Goal: Information Seeking & Learning: Learn about a topic

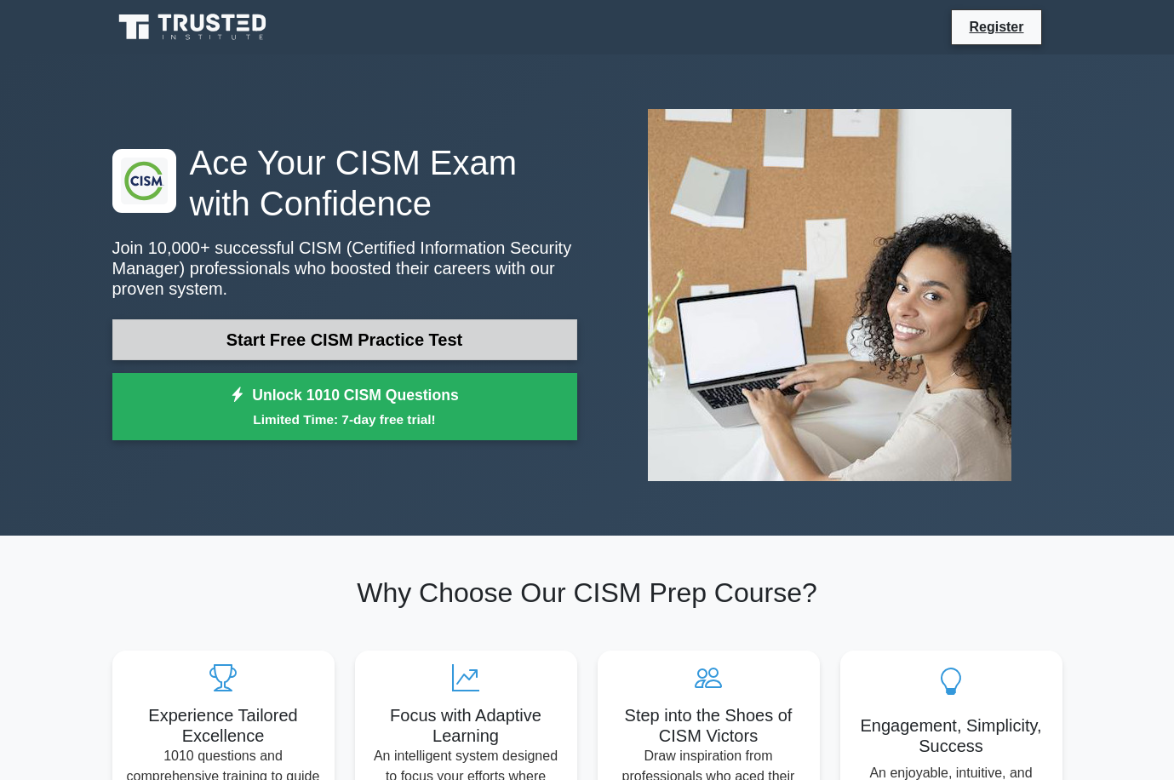
click at [449, 324] on link "Start Free CISM Practice Test" at bounding box center [344, 339] width 465 height 41
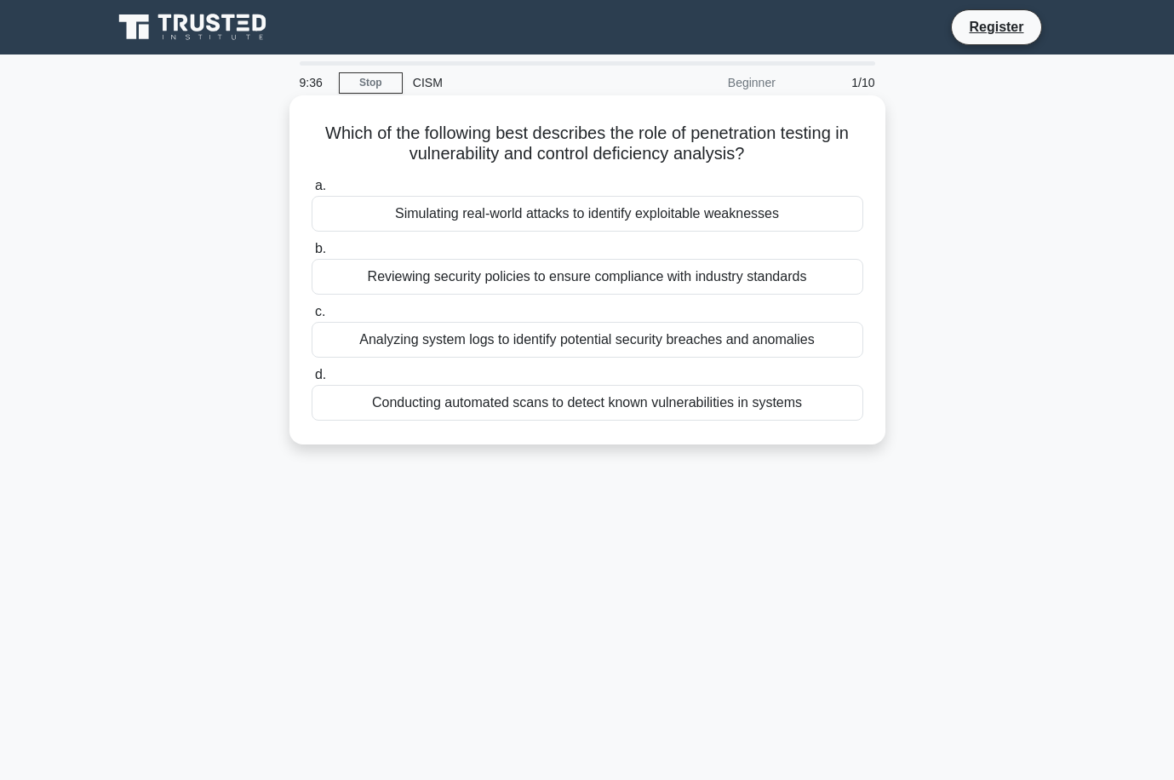
click at [697, 213] on div "Simulating real-world attacks to identify exploitable weaknesses" at bounding box center [586, 214] width 551 height 36
click at [311, 191] on input "a. Simulating real-world attacks to identify exploitable weaknesses" at bounding box center [311, 185] width 0 height 11
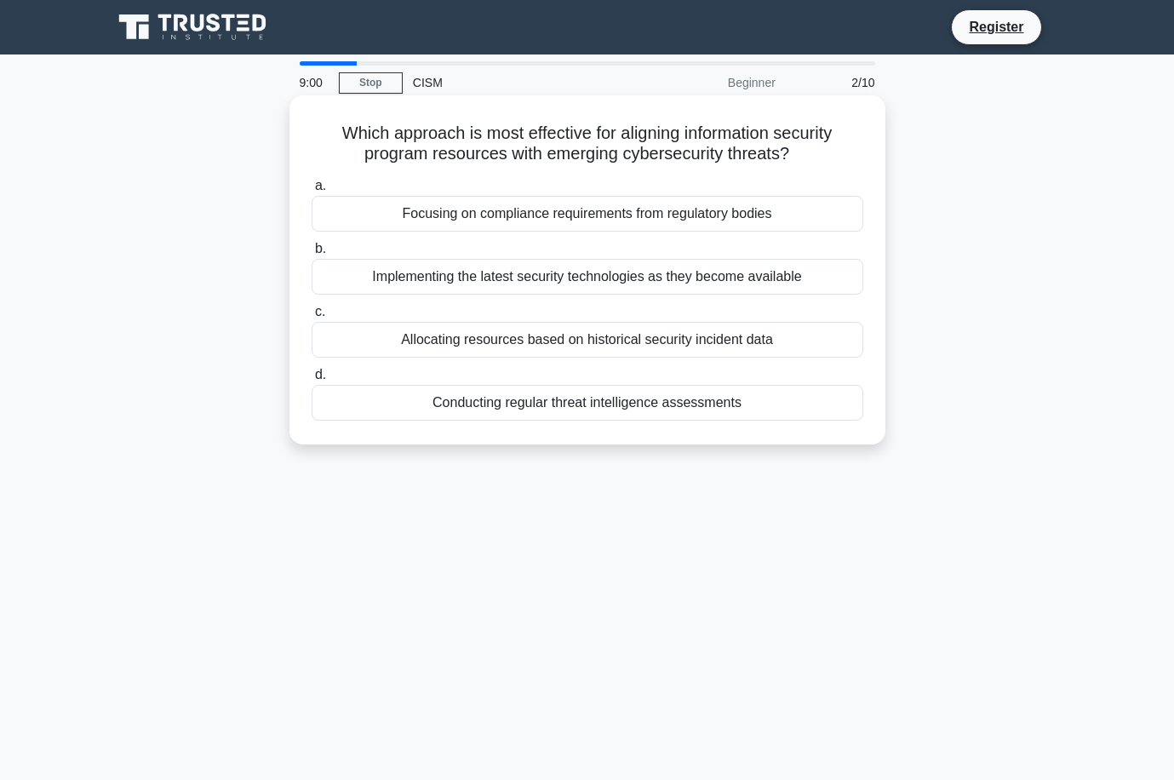
click at [677, 409] on div "Conducting regular threat intelligence assessments" at bounding box center [586, 403] width 551 height 36
click at [311, 380] on input "d. Conducting regular threat intelligence assessments" at bounding box center [311, 374] width 0 height 11
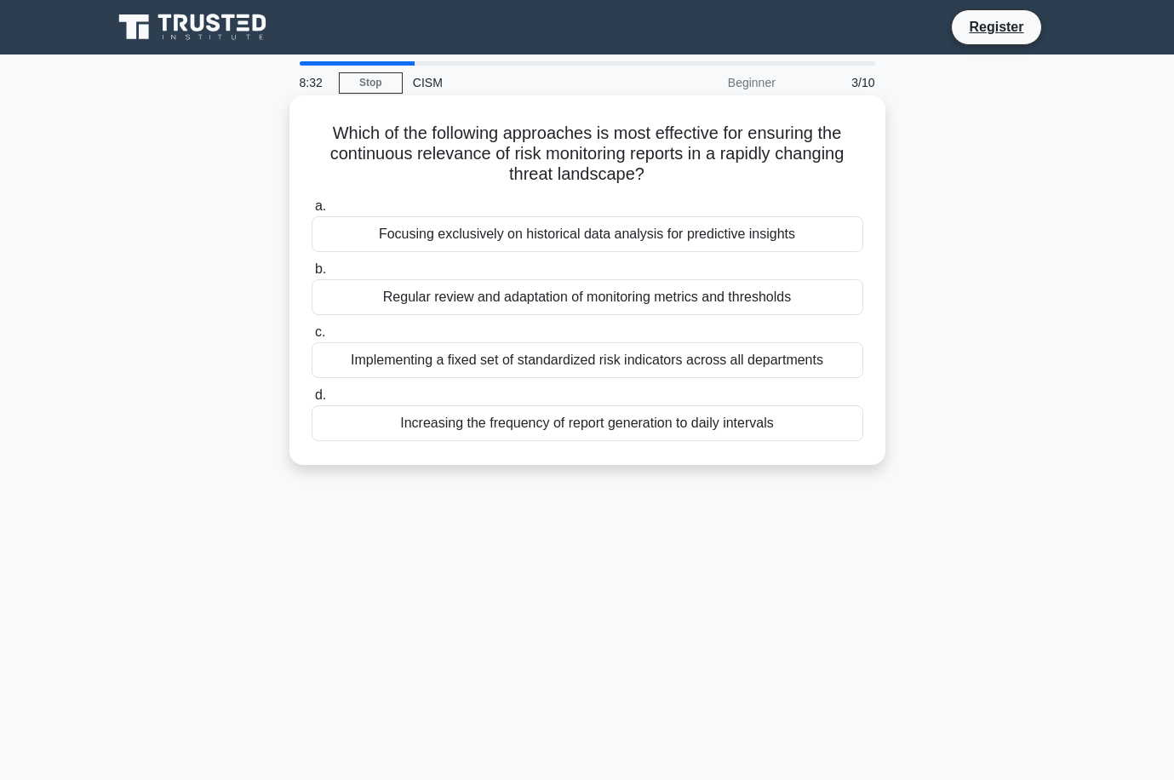
click at [637, 301] on div "Regular review and adaptation of monitoring metrics and thresholds" at bounding box center [586, 297] width 551 height 36
click at [311, 275] on input "b. Regular review and adaptation of monitoring metrics and thresholds" at bounding box center [311, 269] width 0 height 11
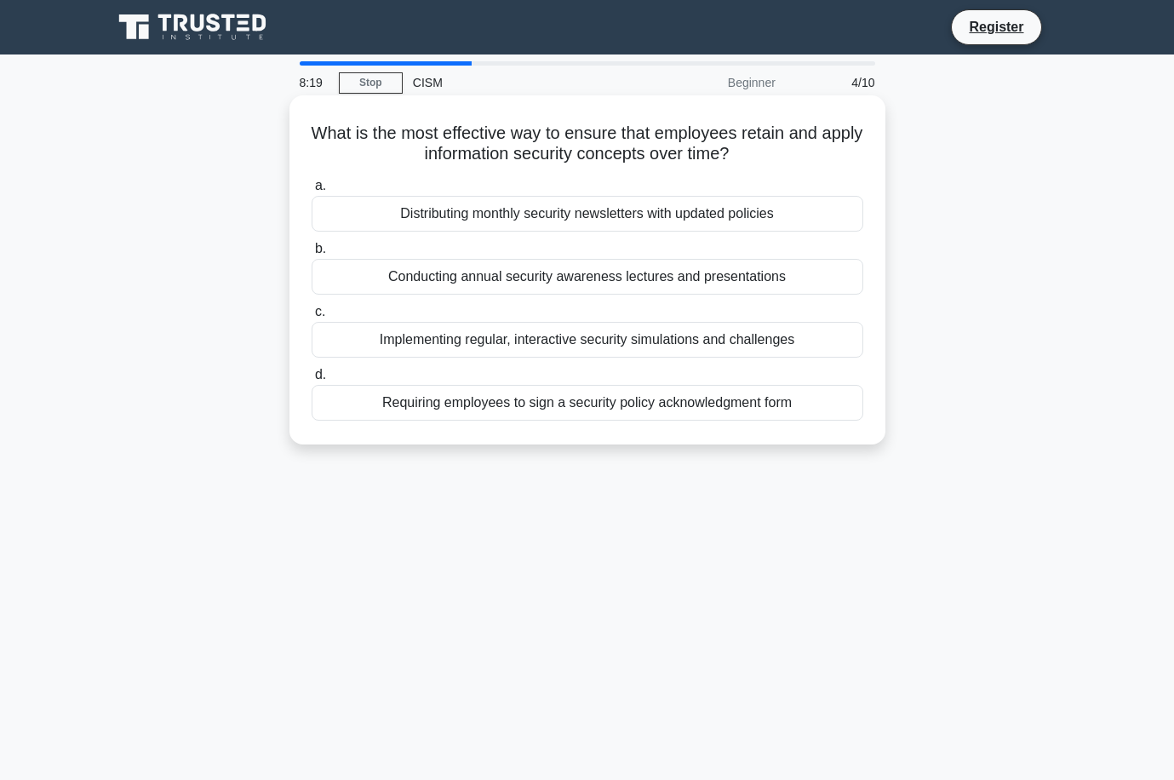
click at [780, 340] on div "Implementing regular, interactive security simulations and challenges" at bounding box center [586, 340] width 551 height 36
click at [311, 317] on input "c. Implementing regular, interactive security simulations and challenges" at bounding box center [311, 311] width 0 height 11
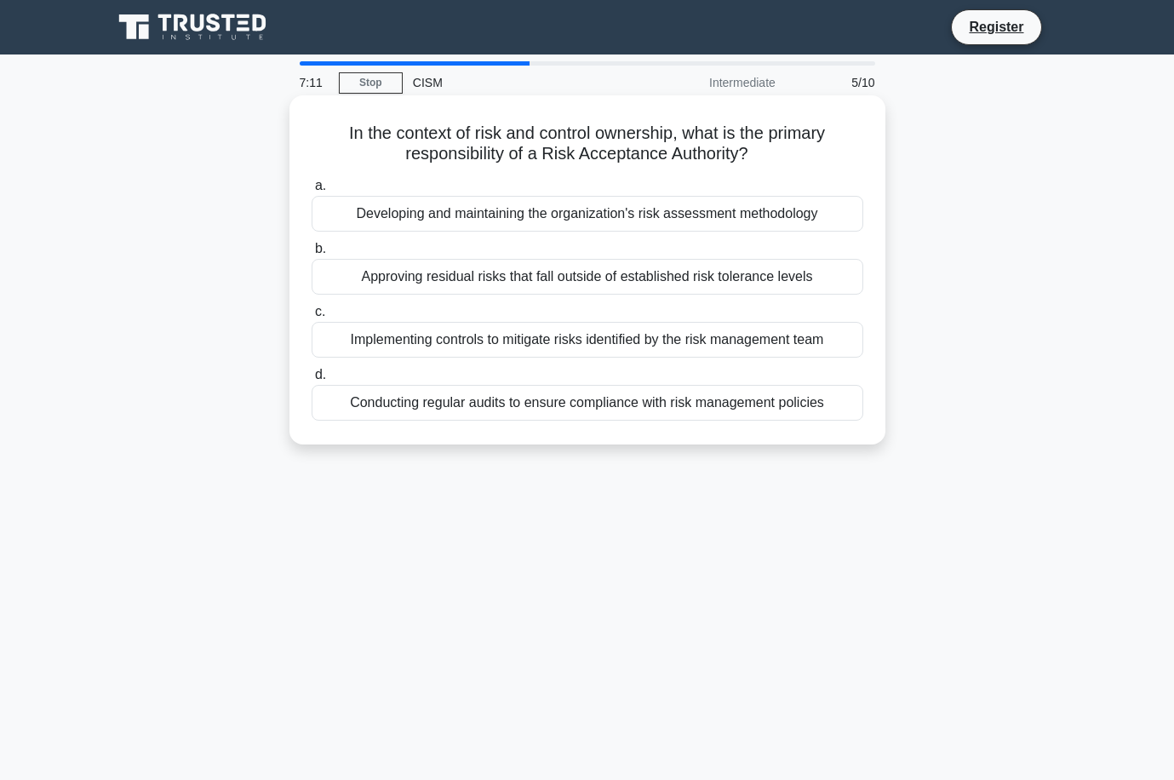
click at [781, 215] on div "Developing and maintaining the organization's risk assessment methodology" at bounding box center [586, 214] width 551 height 36
click at [311, 191] on input "a. Developing and maintaining the organization's risk assessment methodology" at bounding box center [311, 185] width 0 height 11
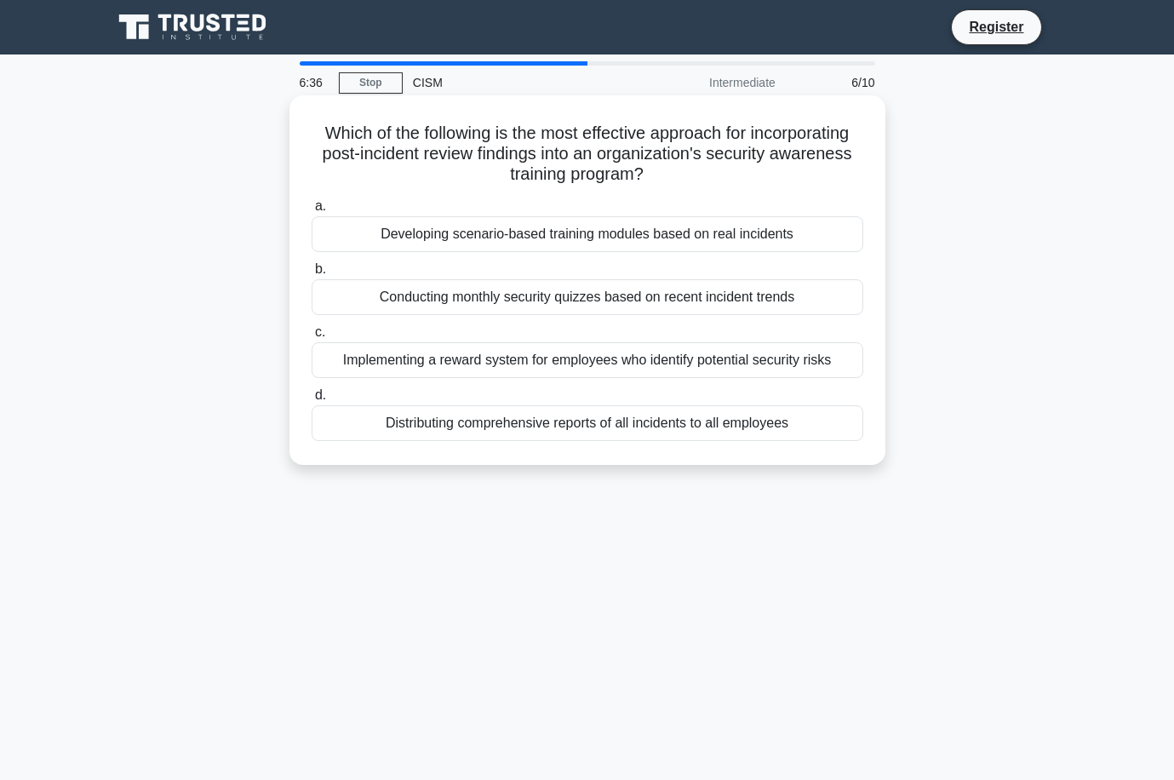
click at [773, 228] on div "Developing scenario-based training modules based on real incidents" at bounding box center [586, 234] width 551 height 36
click at [311, 212] on input "a. Developing scenario-based training modules based on real incidents" at bounding box center [311, 206] width 0 height 11
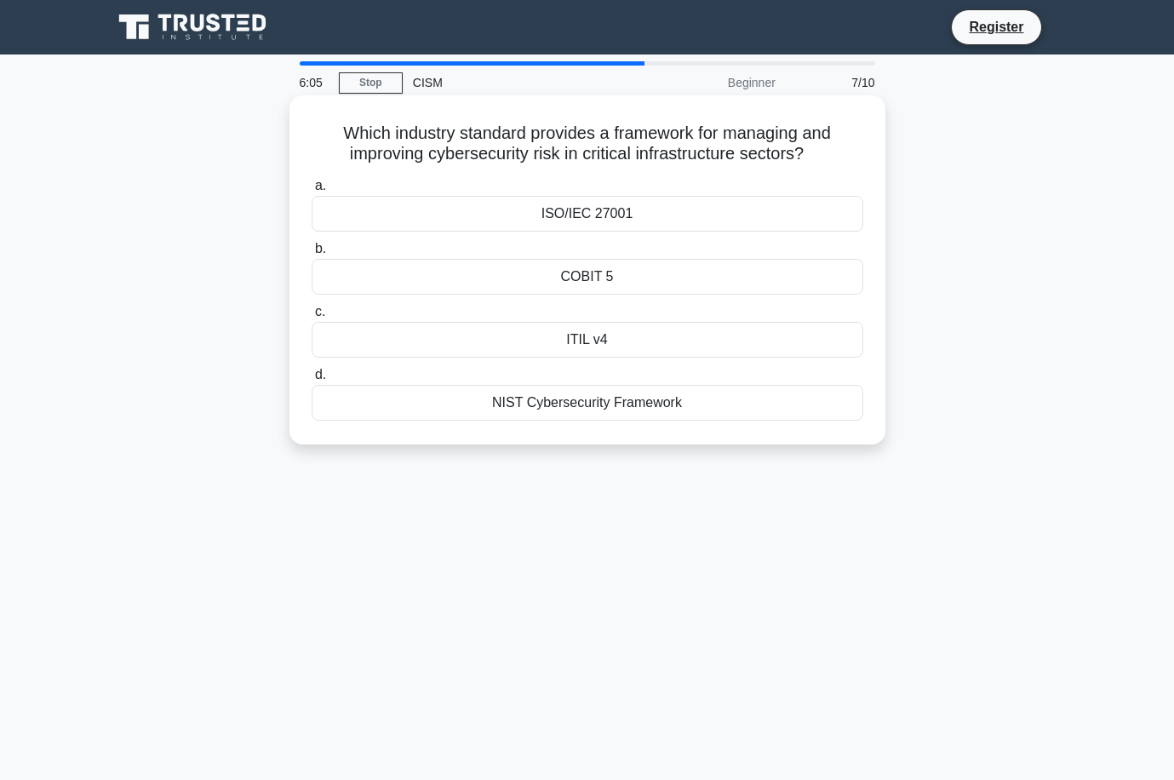
click at [656, 214] on div "ISO/IEC 27001" at bounding box center [586, 214] width 551 height 36
click at [311, 191] on input "a. ISO/IEC 27001" at bounding box center [311, 185] width 0 height 11
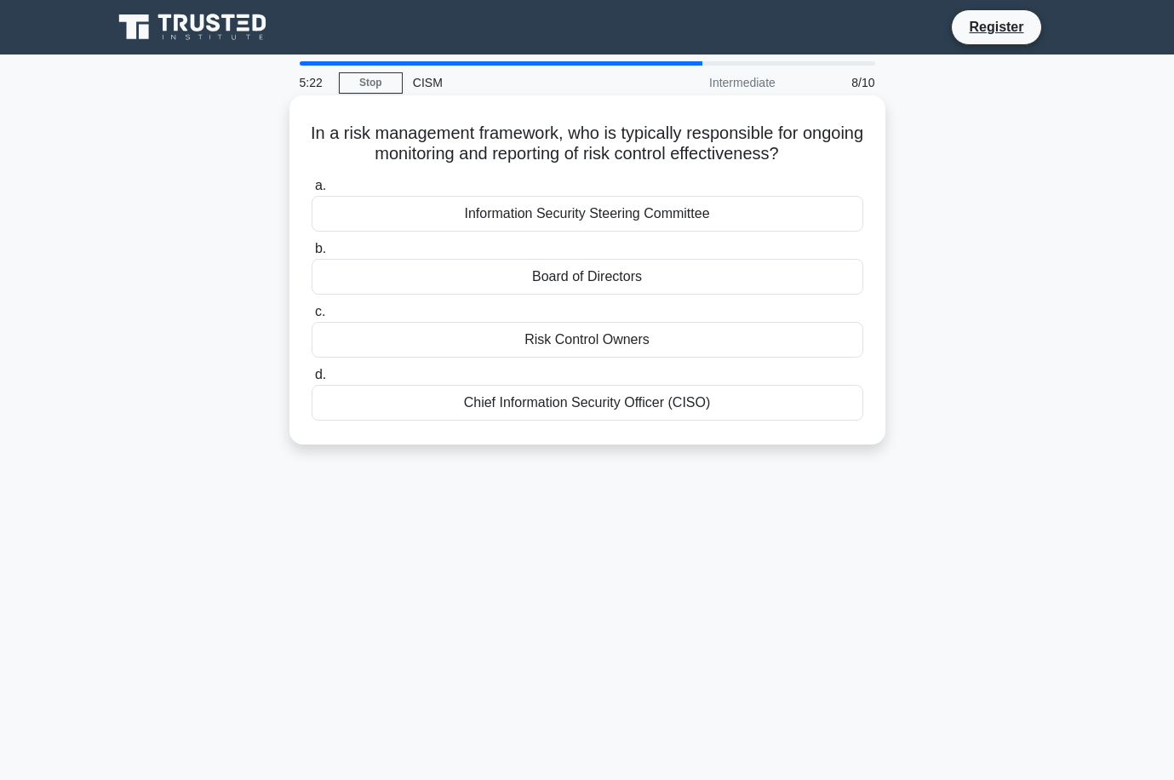
click at [666, 413] on div "Chief Information Security Officer (CISO)" at bounding box center [586, 403] width 551 height 36
click at [311, 380] on input "d. Chief Information Security Officer (CISO)" at bounding box center [311, 374] width 0 height 11
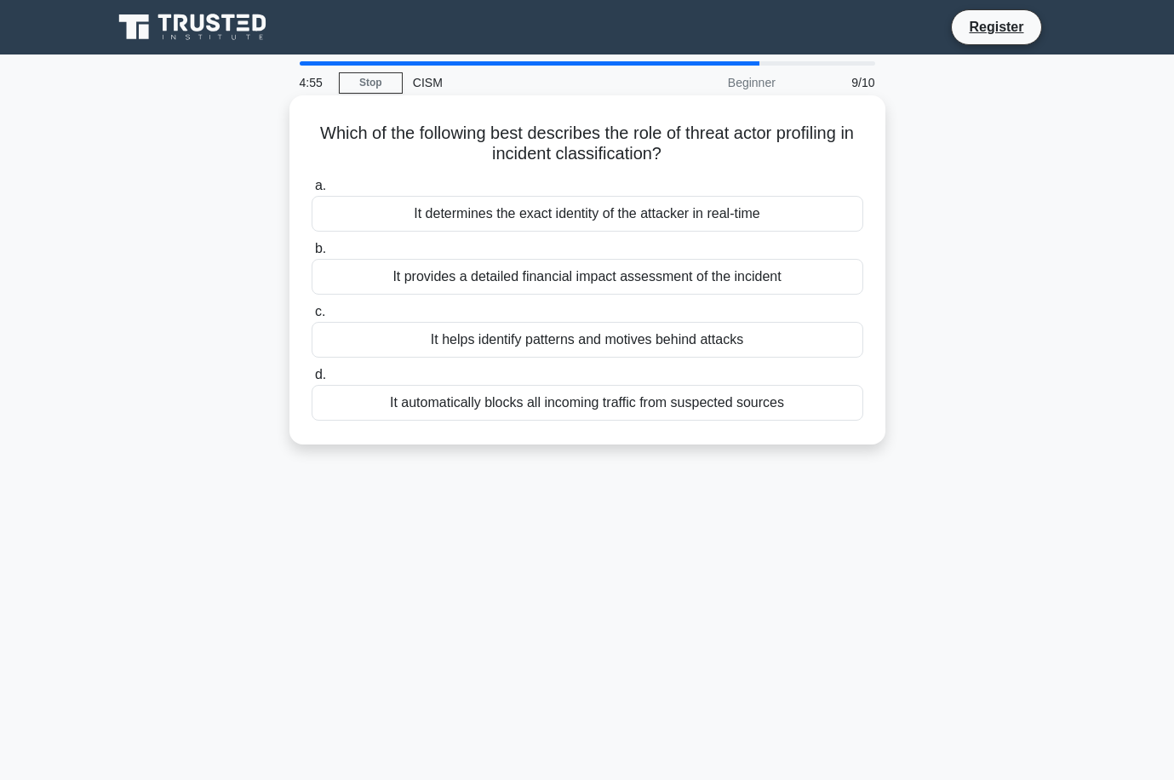
click at [759, 338] on div "It helps identify patterns and motives behind attacks" at bounding box center [586, 340] width 551 height 36
click at [311, 317] on input "c. It helps identify patterns and motives behind attacks" at bounding box center [311, 311] width 0 height 11
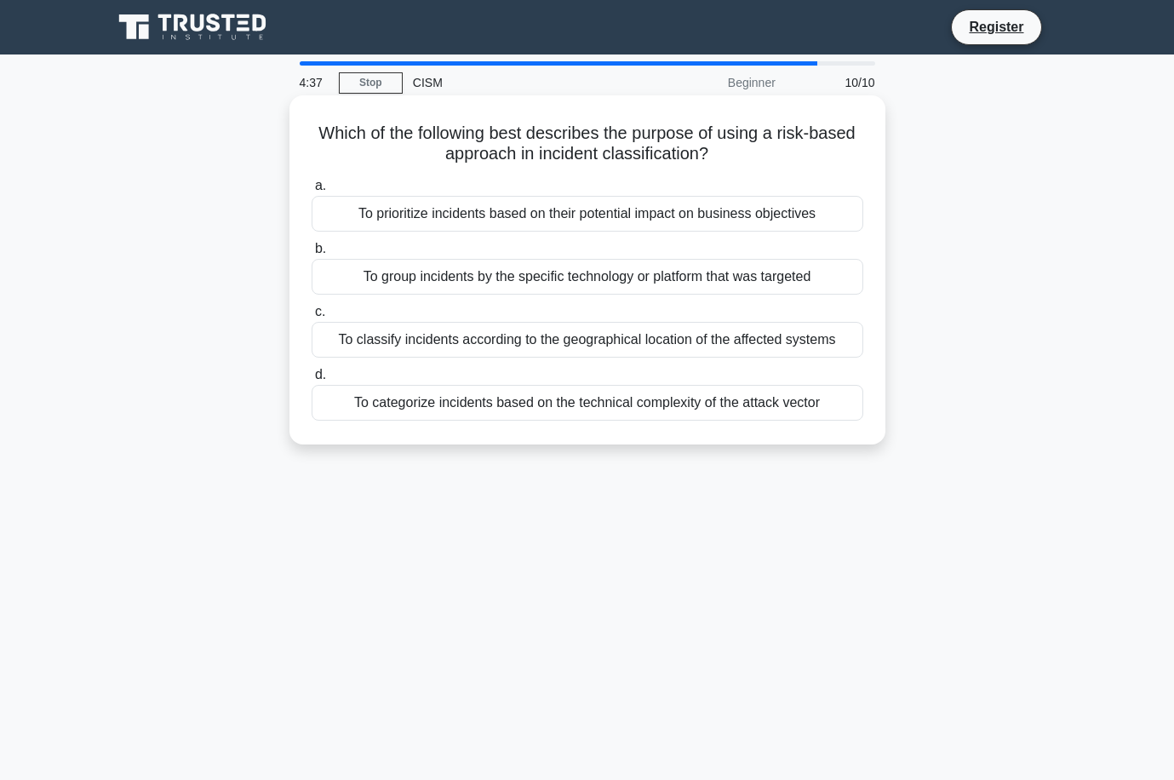
click at [814, 207] on div "To prioritize incidents based on their potential impact on business objectives" at bounding box center [586, 214] width 551 height 36
click at [311, 191] on input "a. To prioritize incidents based on their potential impact on business objectiv…" at bounding box center [311, 185] width 0 height 11
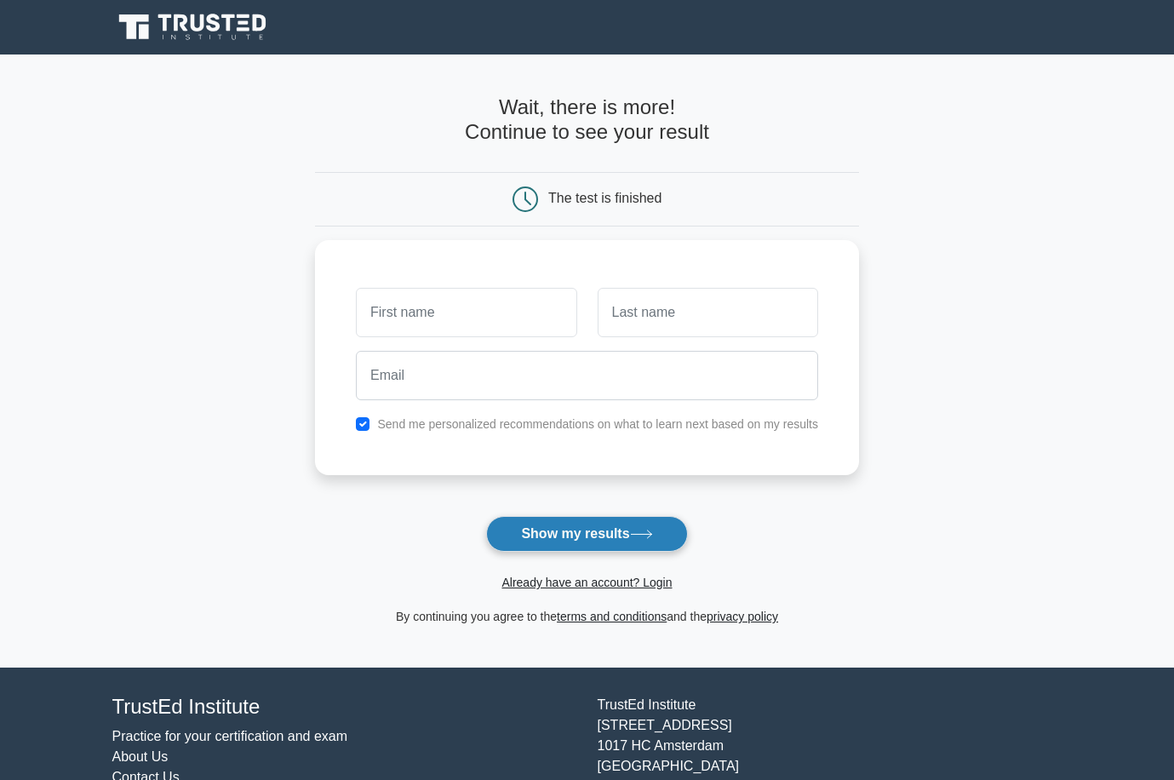
click at [576, 524] on button "Show my results" at bounding box center [586, 534] width 201 height 36
